Goal: Navigation & Orientation: Go to known website

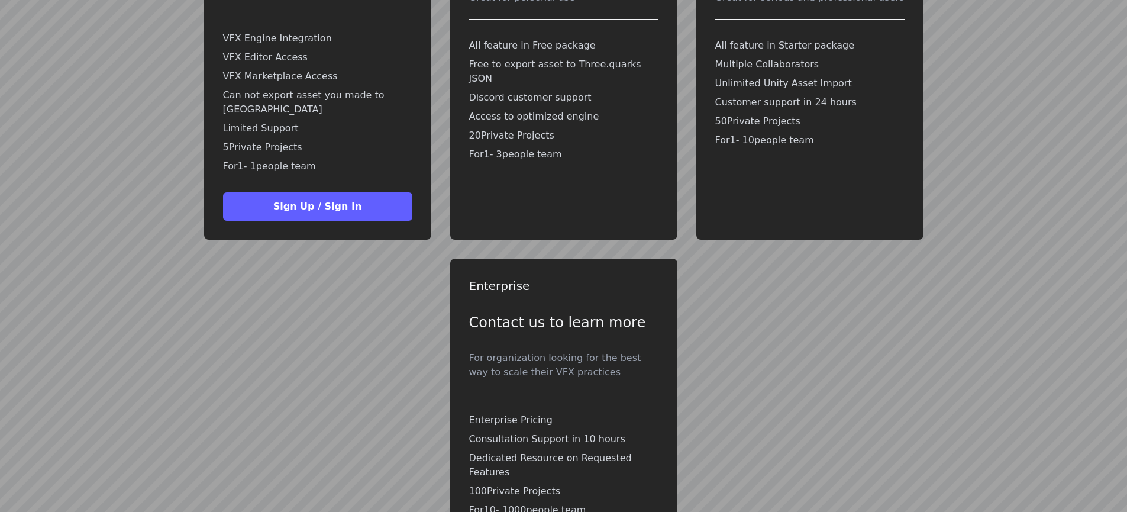
scroll to position [2663, 0]
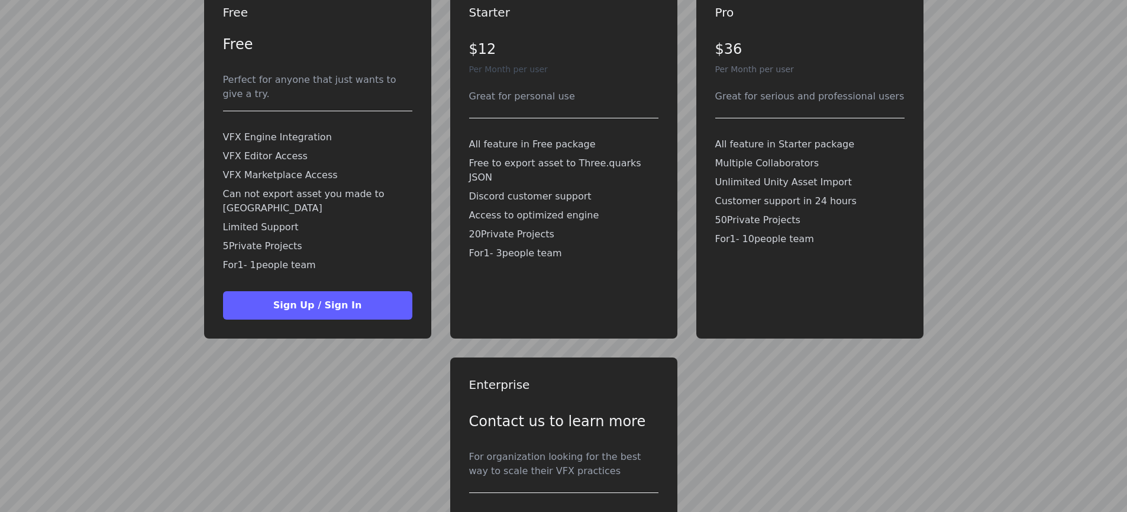
click at [259, 291] on button "Sign Up / Sign In" at bounding box center [317, 305] width 189 height 28
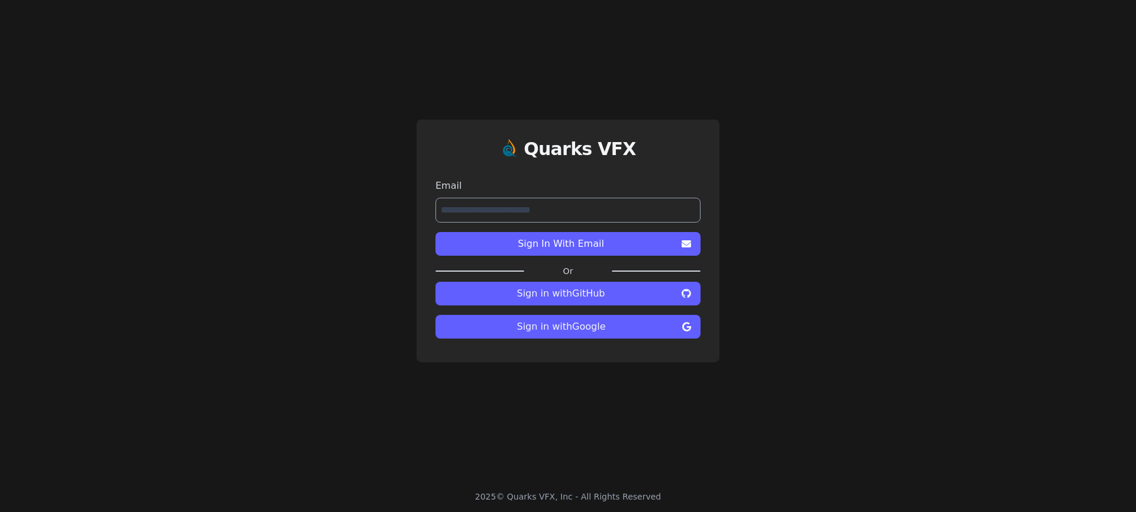
type input "**********"
click at [552, 189] on label "Email" at bounding box center [568, 186] width 265 height 14
click at [545, 251] on button "Sign In With Email" at bounding box center [568, 244] width 265 height 24
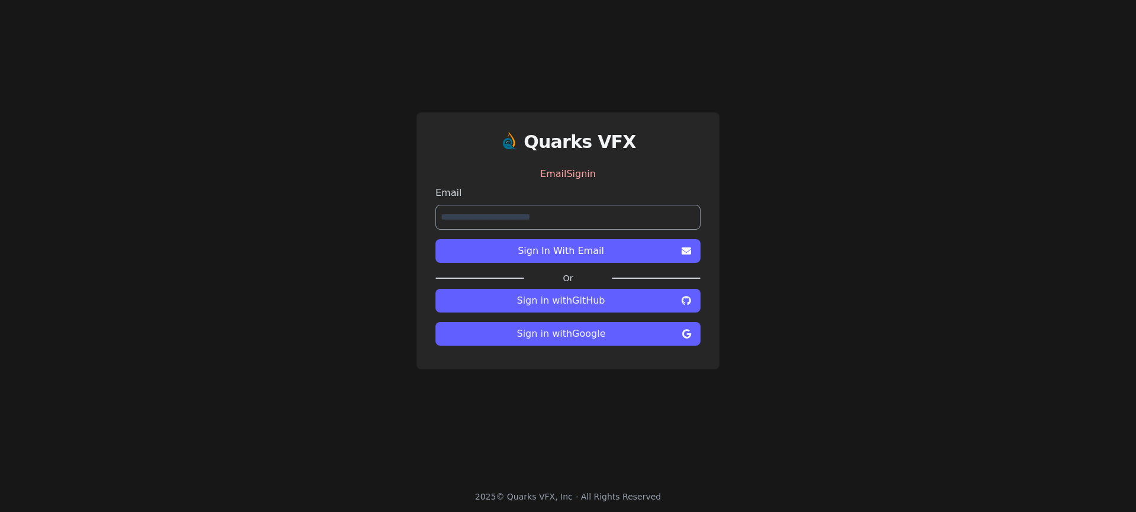
click at [545, 251] on span "Sign In With Email" at bounding box center [561, 251] width 232 height 14
click at [563, 331] on span "Sign in with Google" at bounding box center [561, 334] width 233 height 14
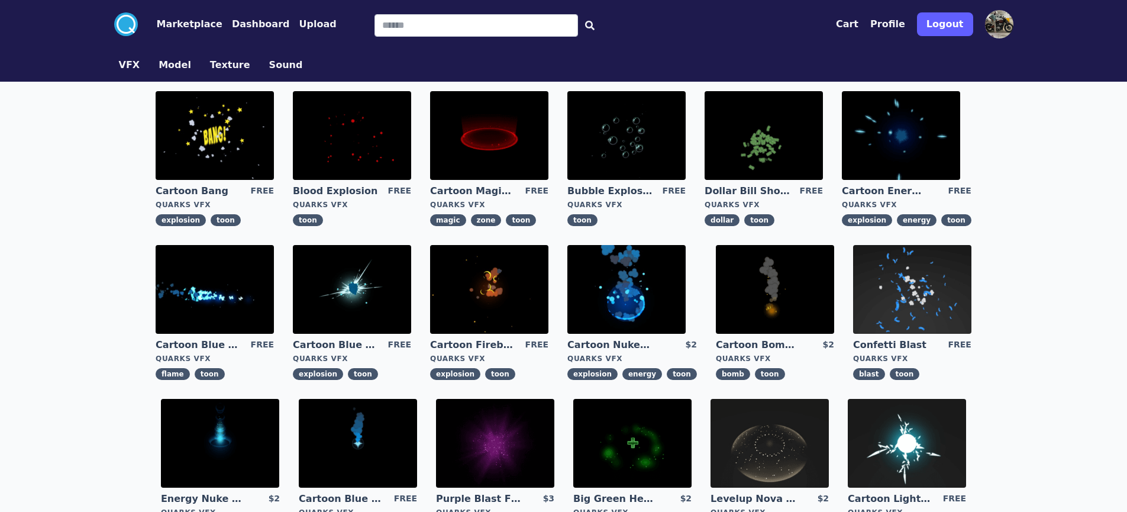
click at [201, 192] on link "Cartoon Bang" at bounding box center [198, 191] width 85 height 13
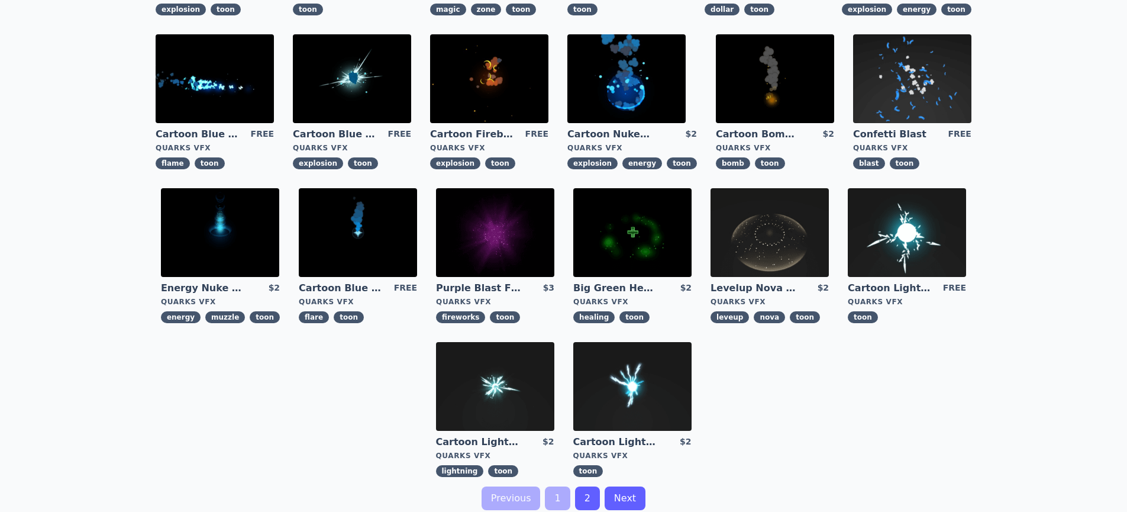
scroll to position [213, 0]
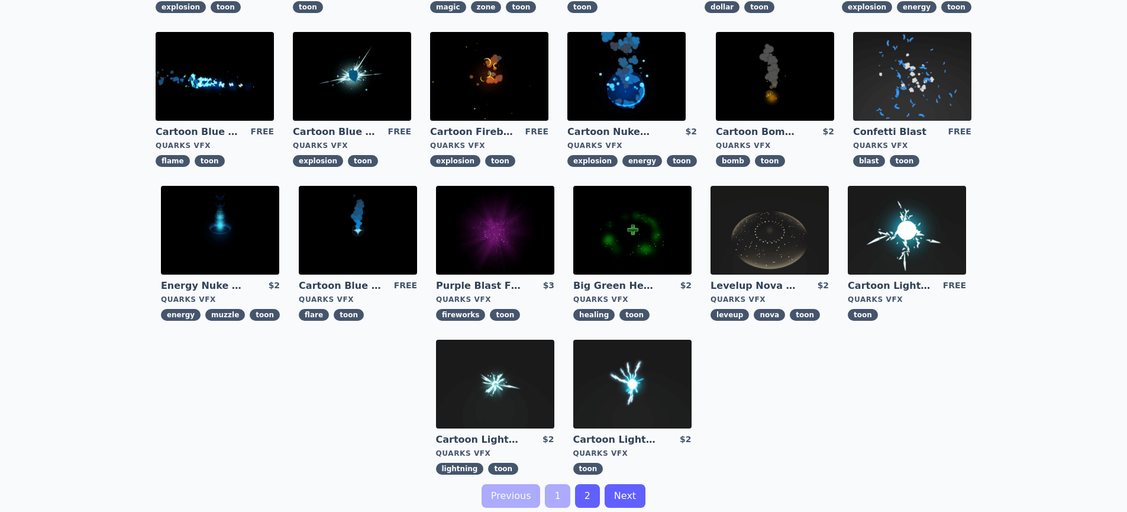
click at [575, 497] on link "2" at bounding box center [587, 496] width 25 height 24
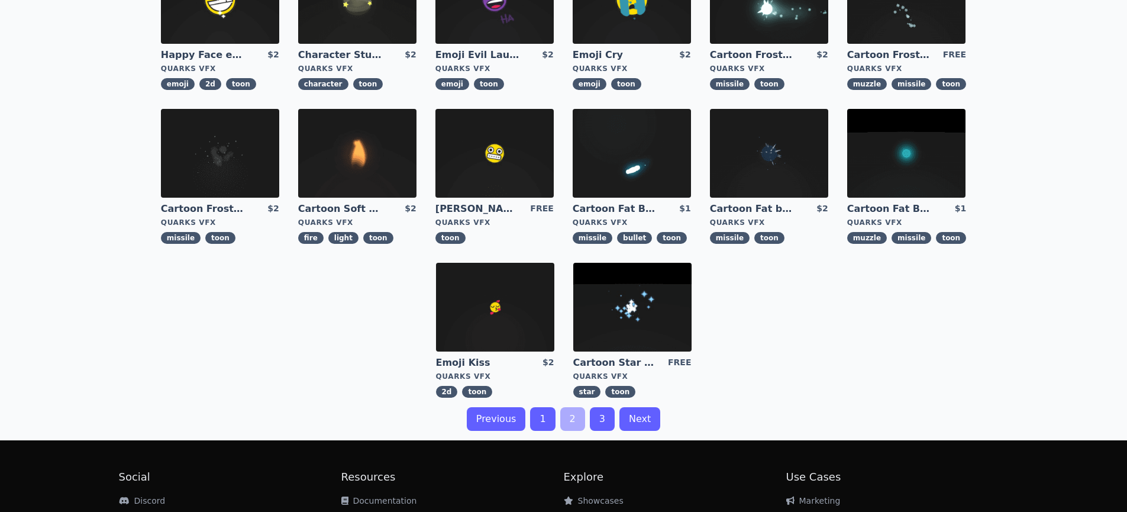
scroll to position [394, 0]
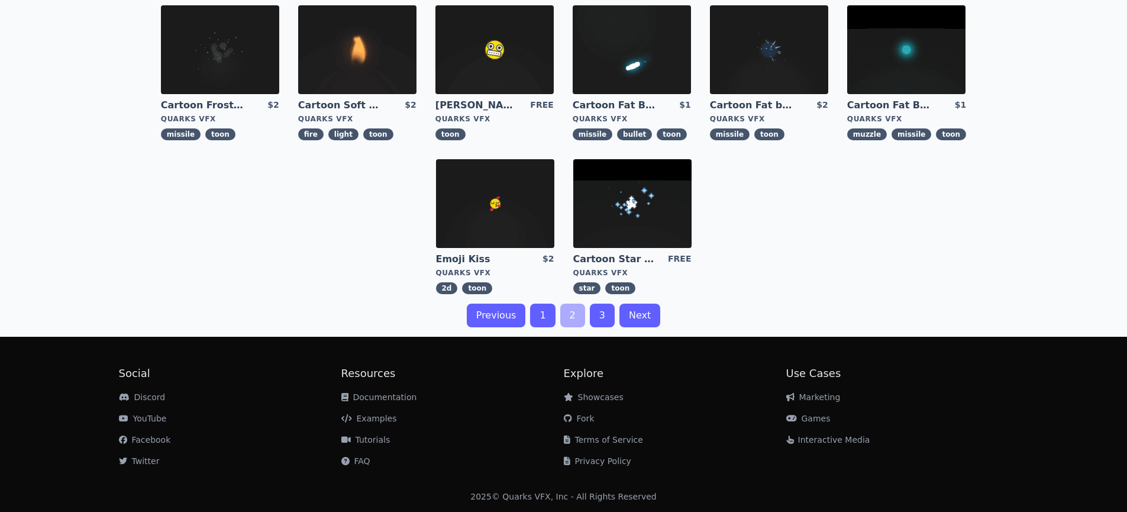
click at [625, 314] on link "Next" at bounding box center [640, 316] width 41 height 24
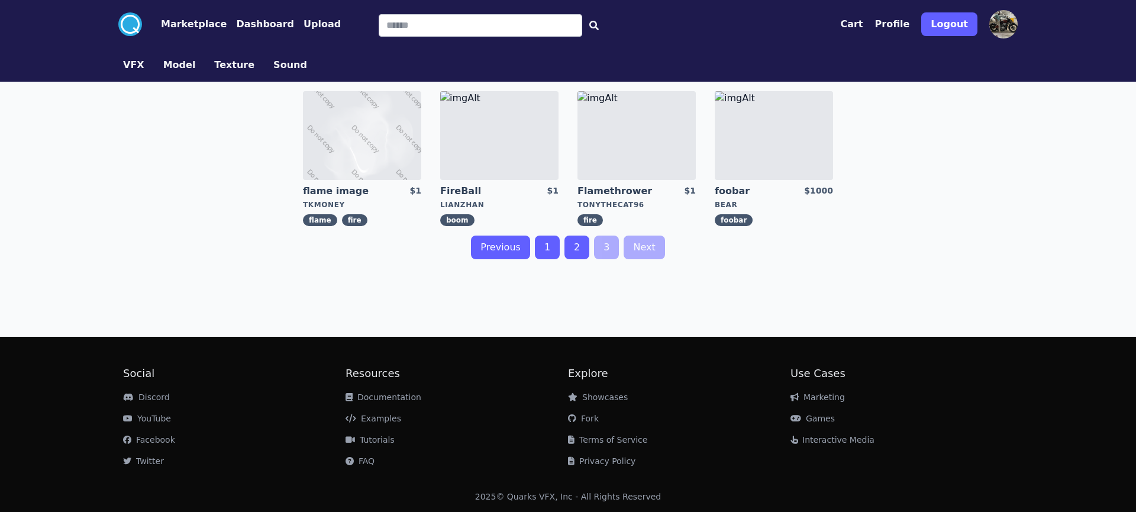
click at [230, 73] on div "VFX Model Texture Sound" at bounding box center [568, 65] width 909 height 33
click at [229, 69] on button "Texture" at bounding box center [234, 65] width 40 height 14
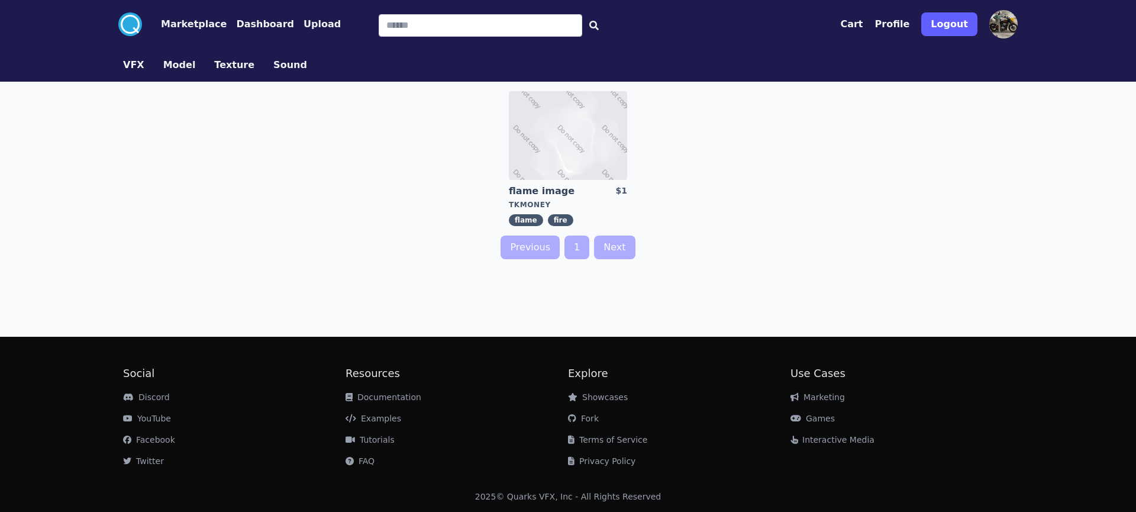
click at [221, 65] on button "Texture" at bounding box center [234, 65] width 40 height 14
click at [177, 66] on button "Model" at bounding box center [179, 65] width 33 height 14
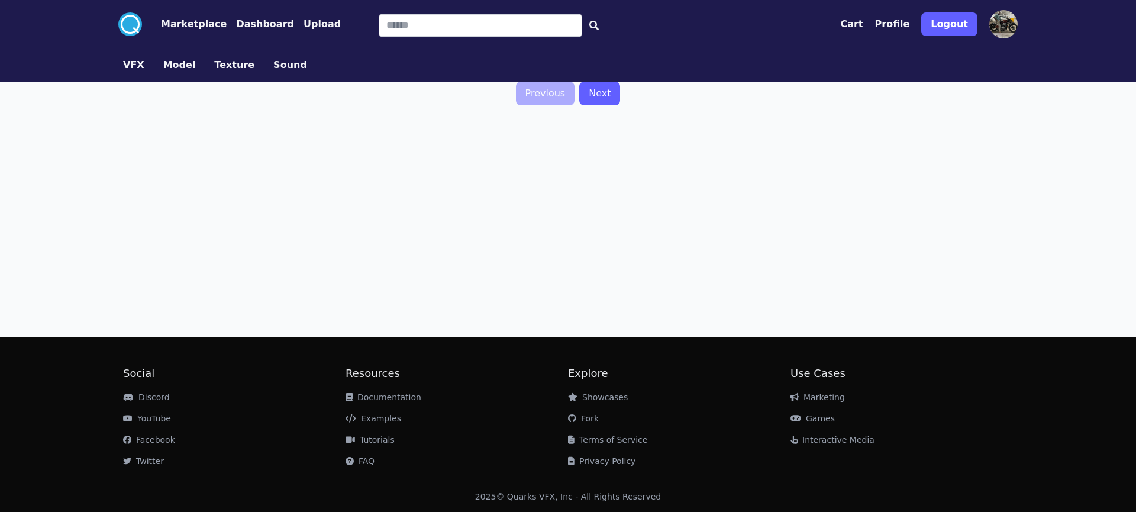
click at [128, 64] on button "VFX" at bounding box center [133, 65] width 21 height 14
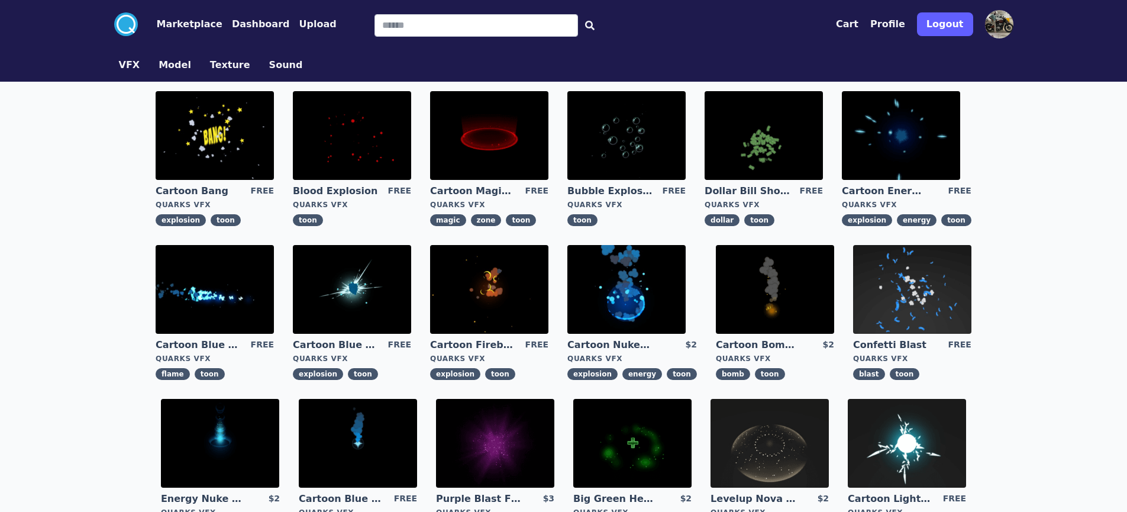
click at [172, 61] on button "Model" at bounding box center [175, 65] width 33 height 14
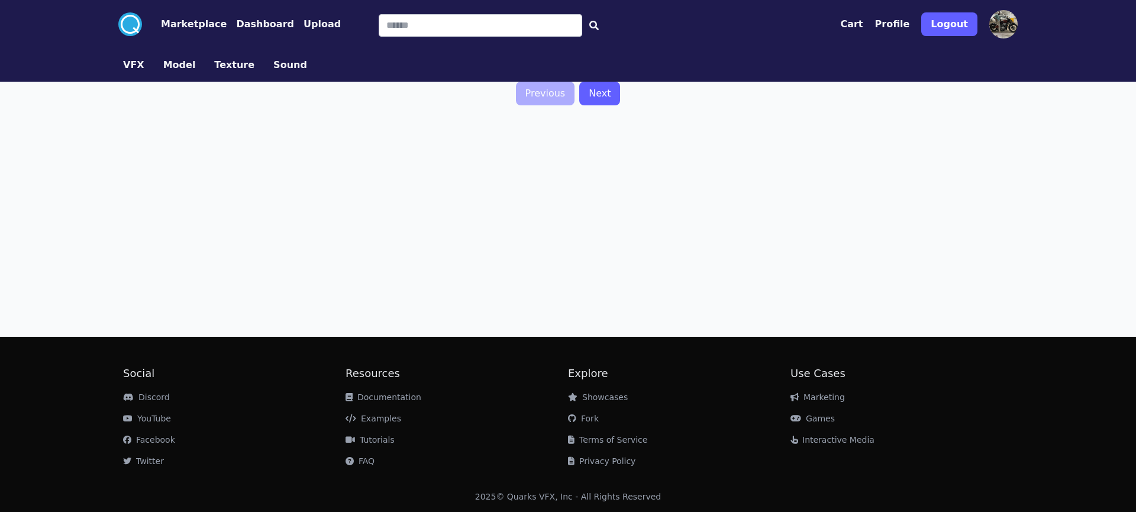
click at [133, 28] on circle at bounding box center [130, 24] width 24 height 24
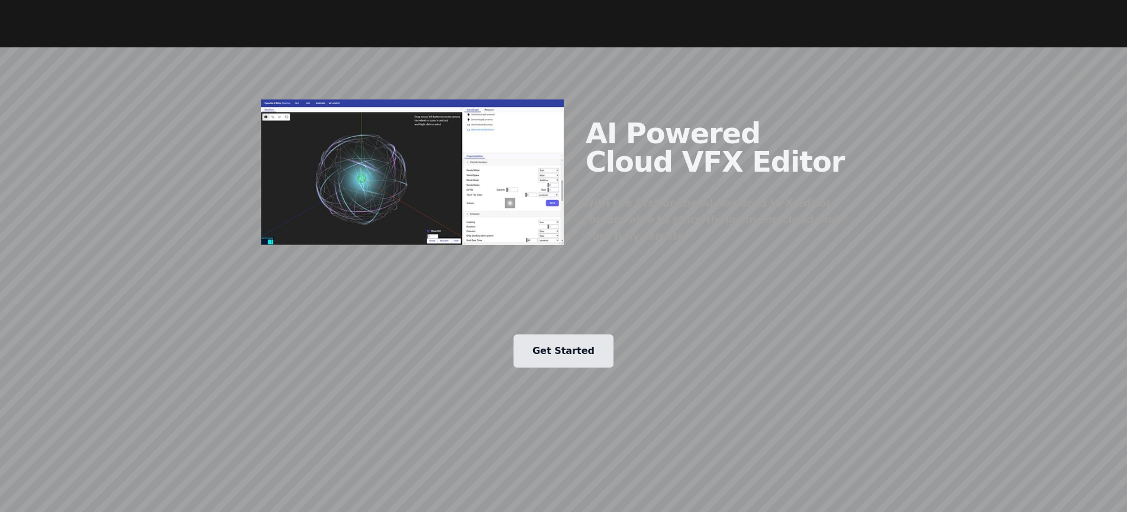
scroll to position [1065, 0]
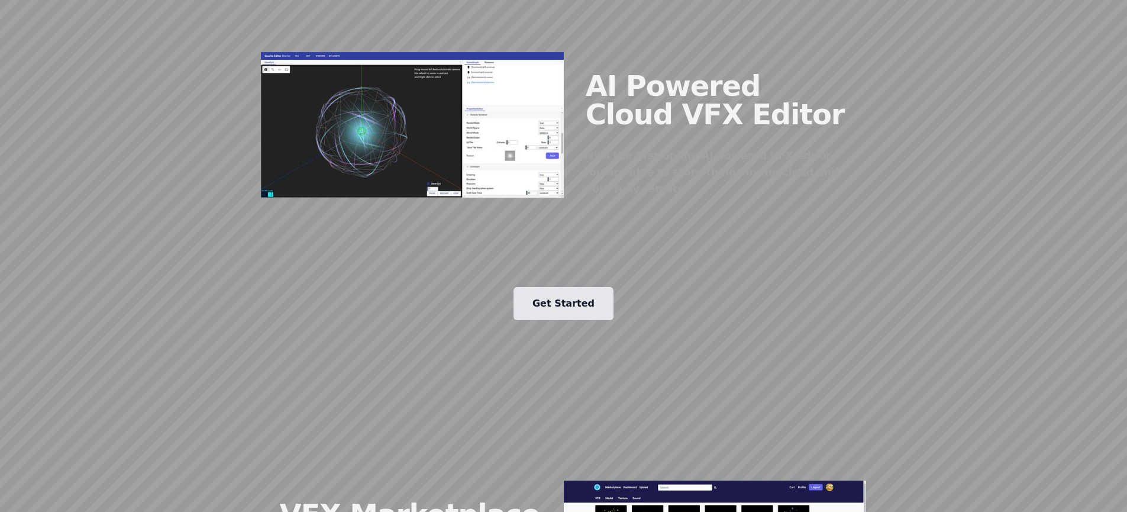
click at [545, 287] on link "Get Started" at bounding box center [564, 303] width 100 height 33
